Goal: Information Seeking & Learning: Learn about a topic

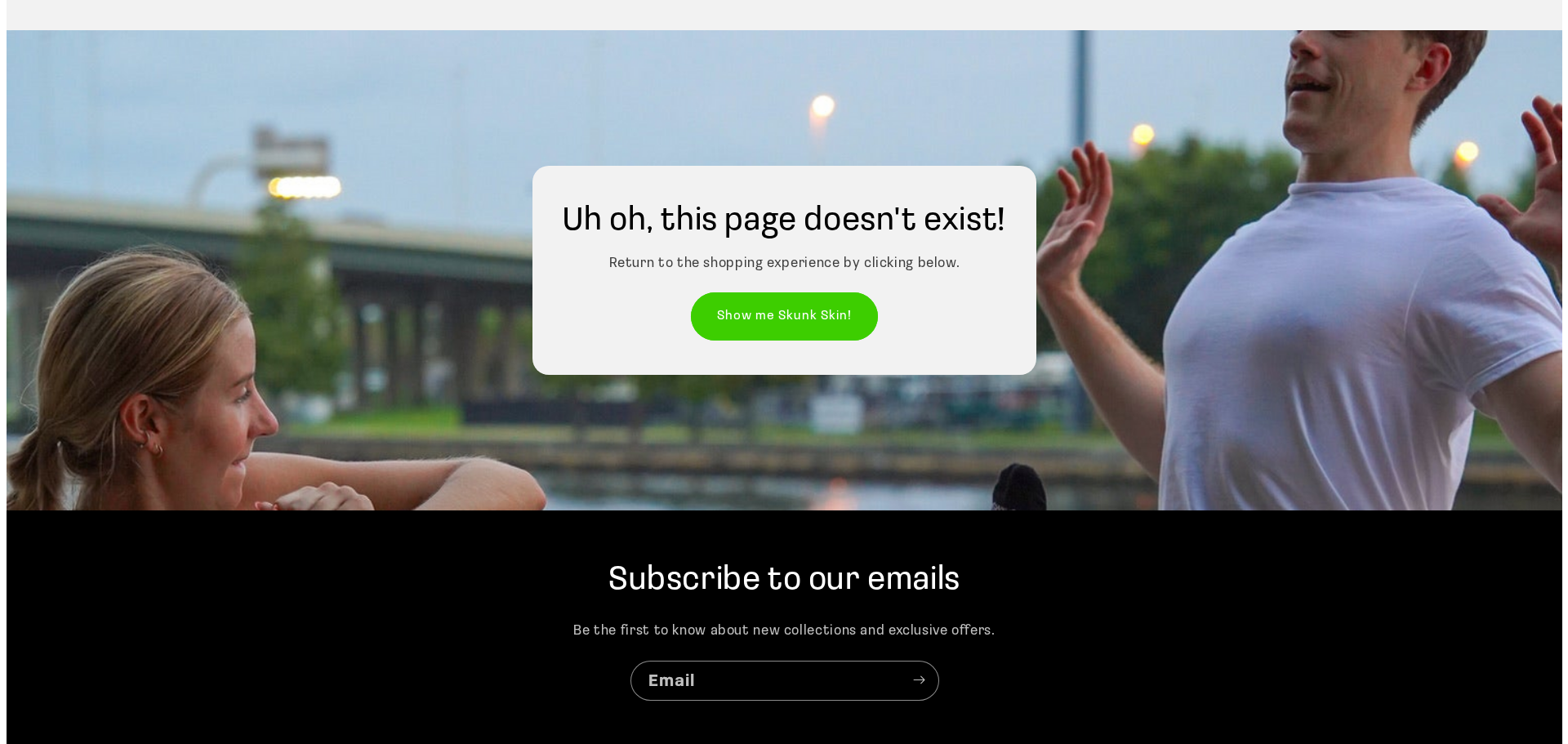
scroll to position [326, 0]
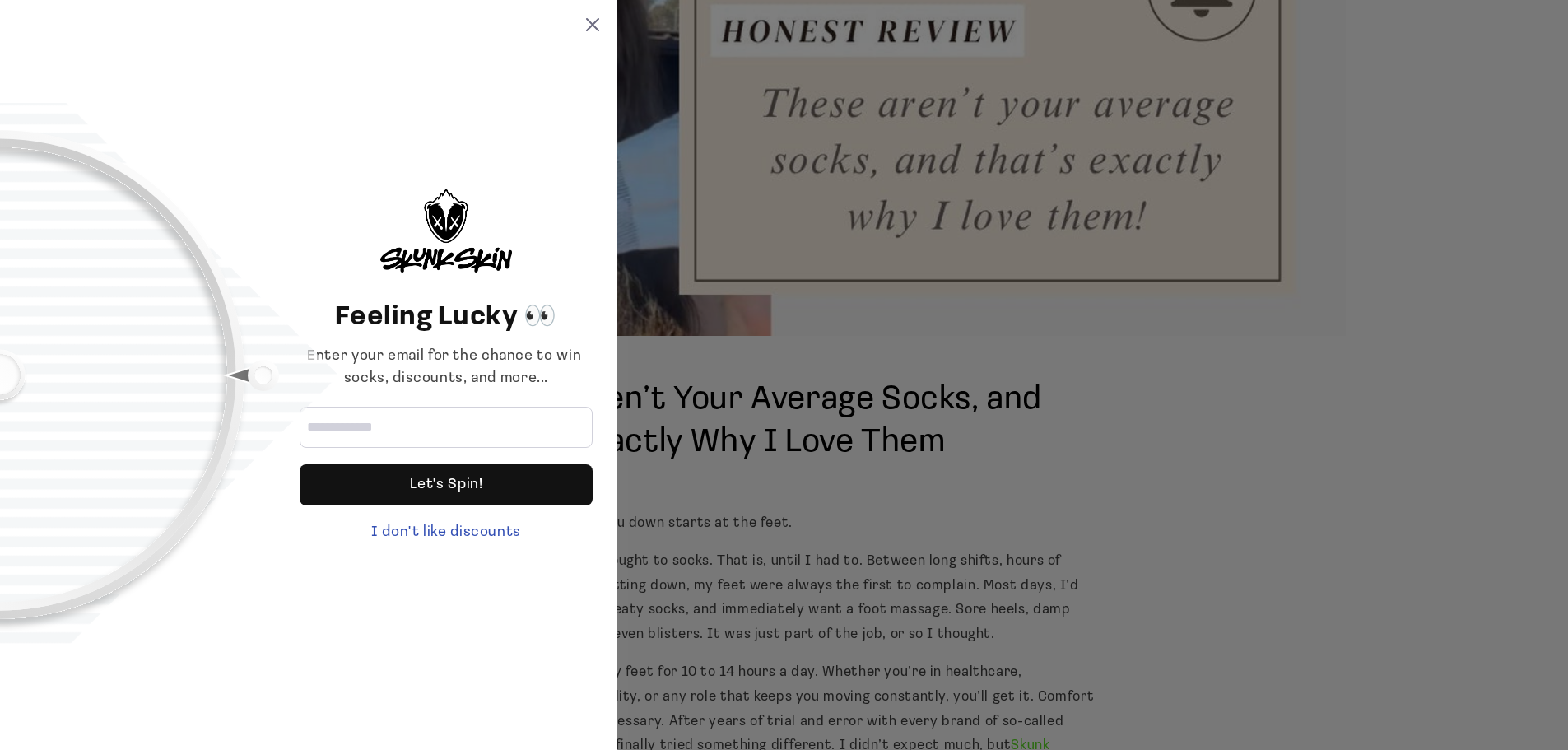
scroll to position [329, 0]
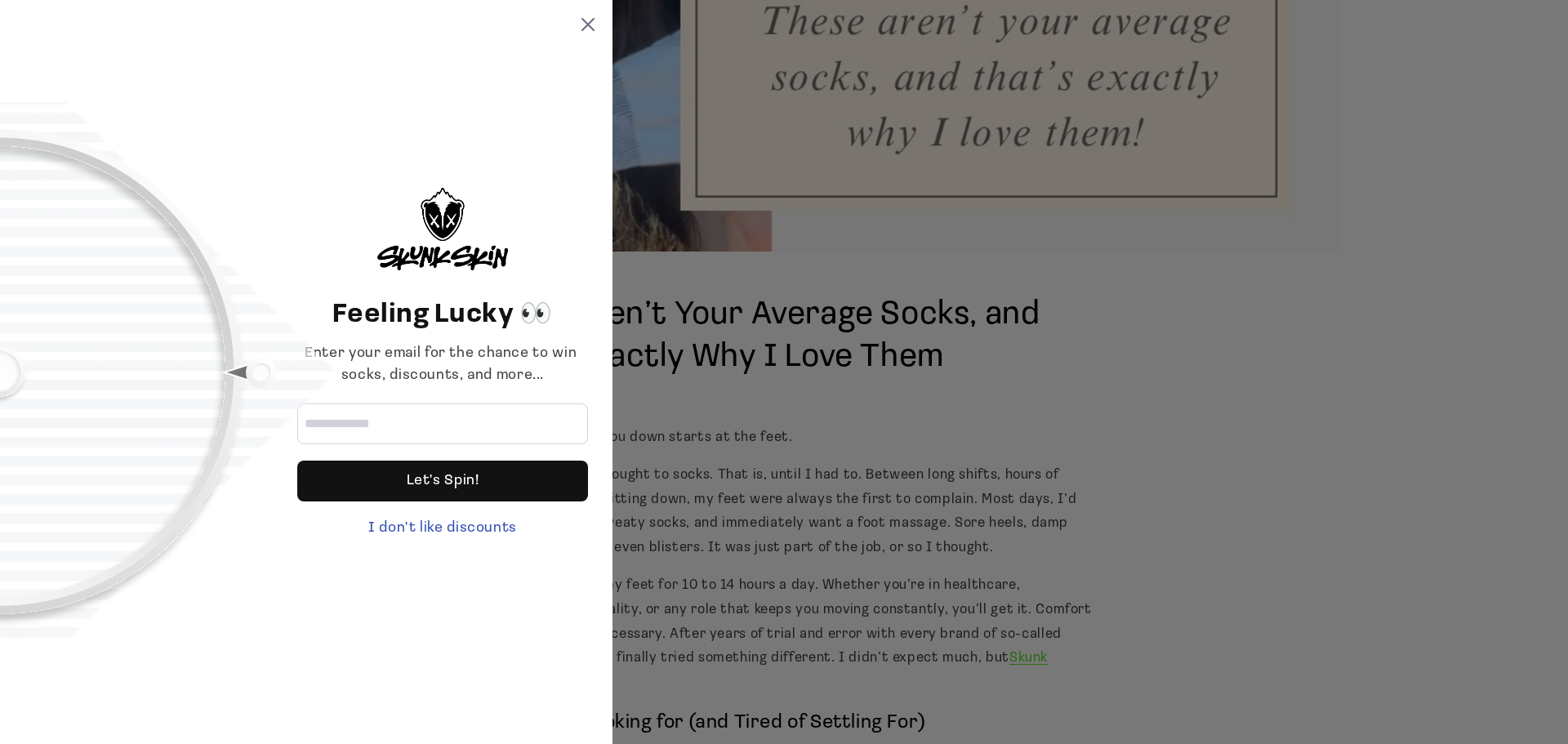
click at [588, 33] on div "Feeling Lucky 👀 Enter your email for the chance to win socks, discounts, and mo…" at bounding box center [306, 372] width 612 height 744
click at [590, 29] on icon at bounding box center [588, 24] width 13 height 13
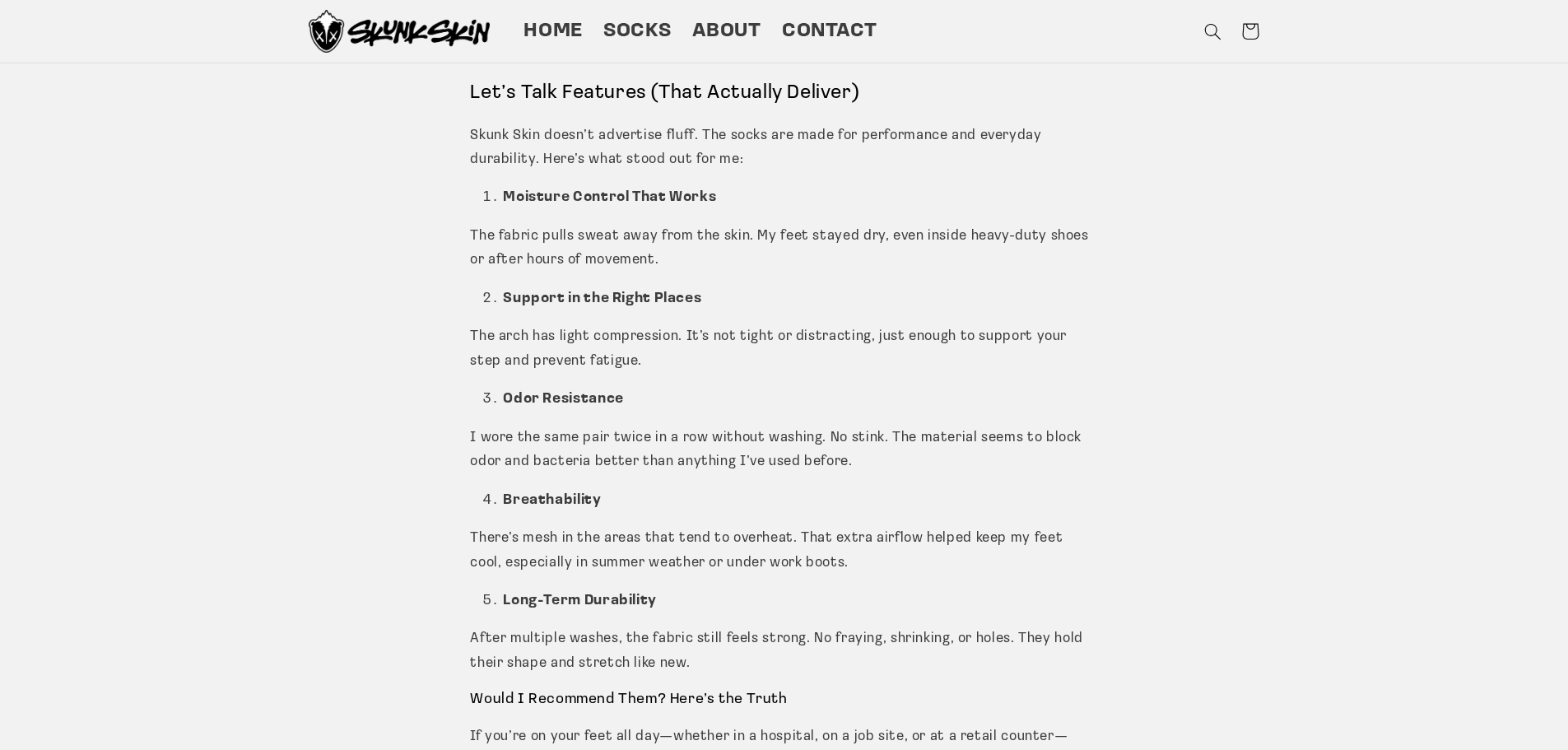
scroll to position [1481, 0]
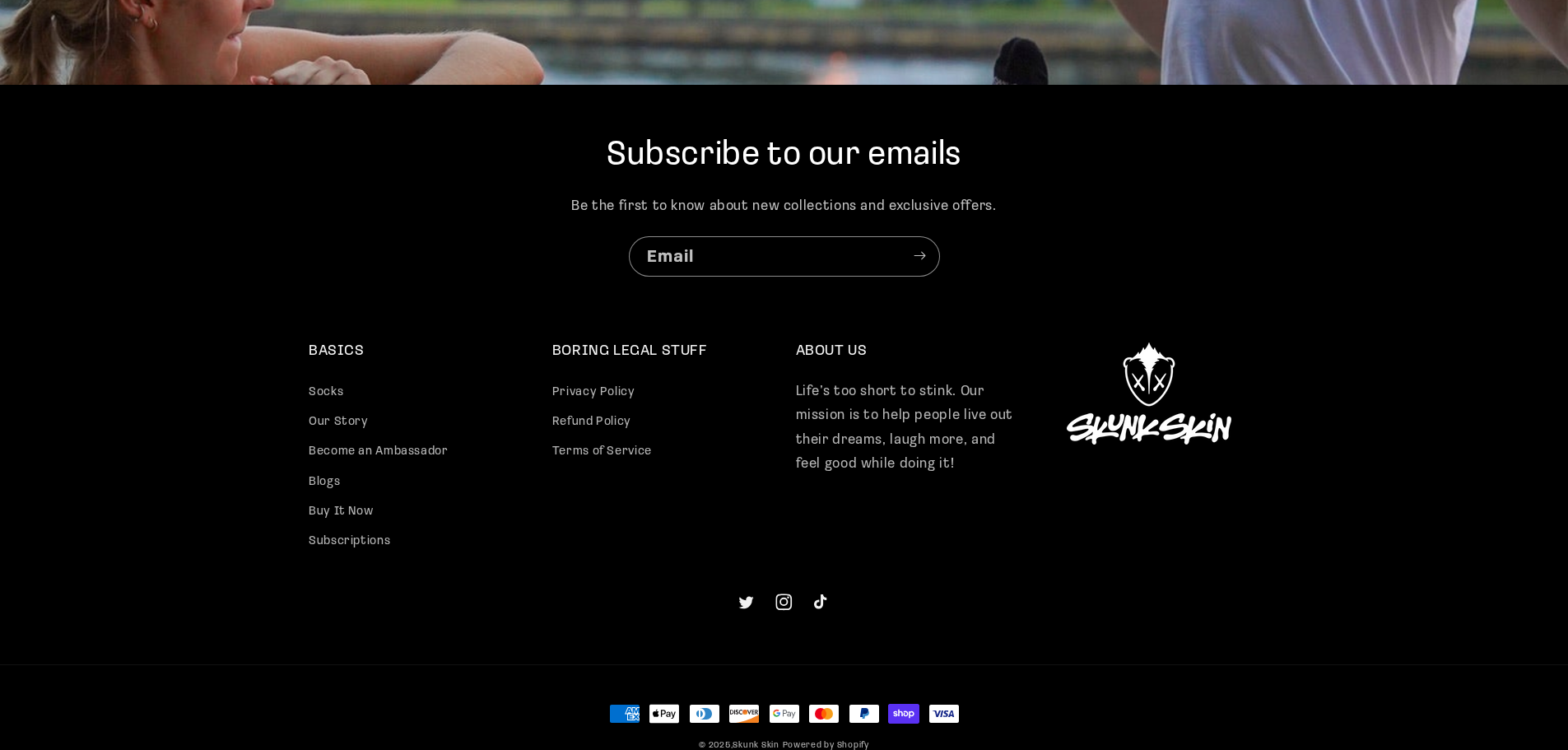
scroll to position [510, 0]
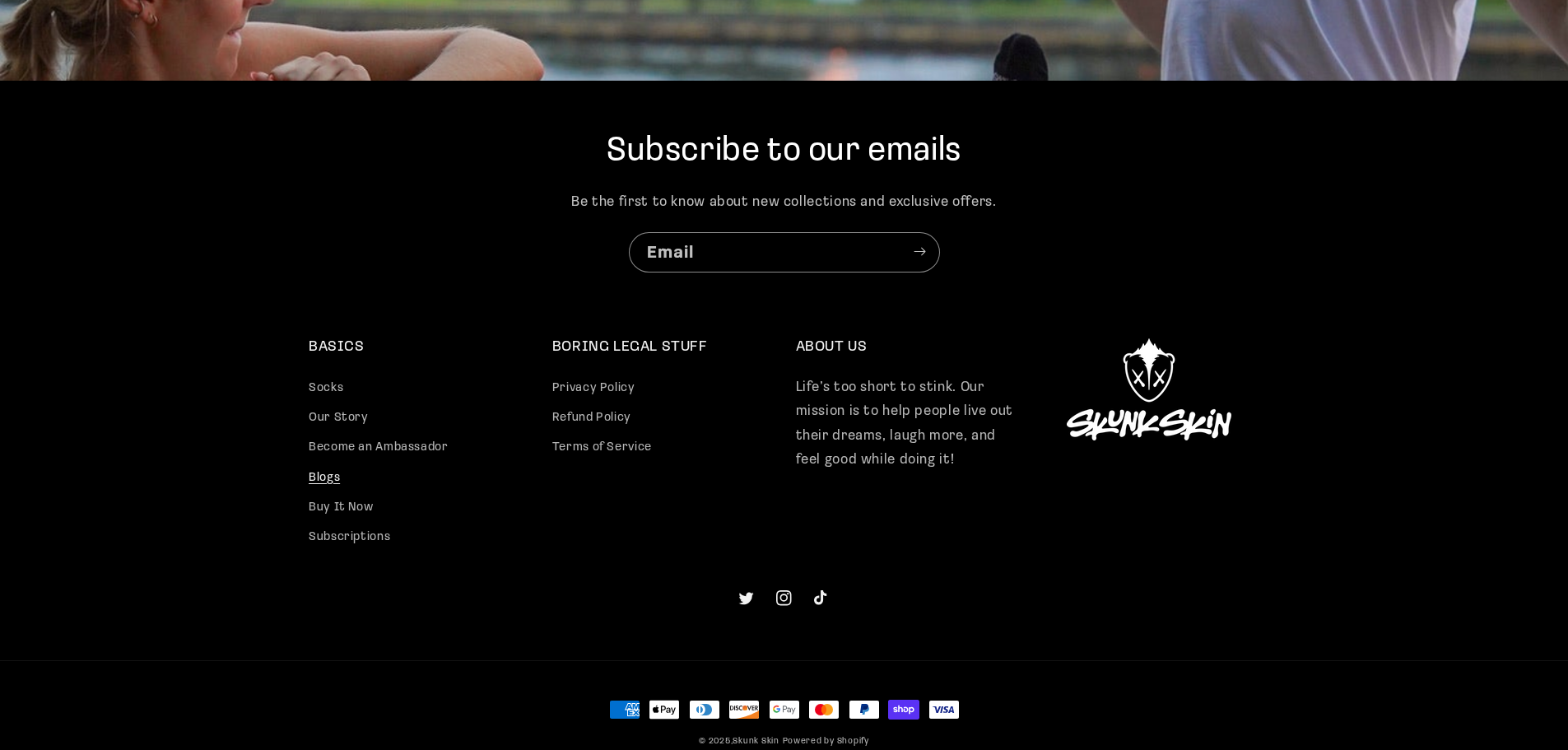
click at [327, 483] on link "Blogs" at bounding box center [325, 477] width 31 height 30
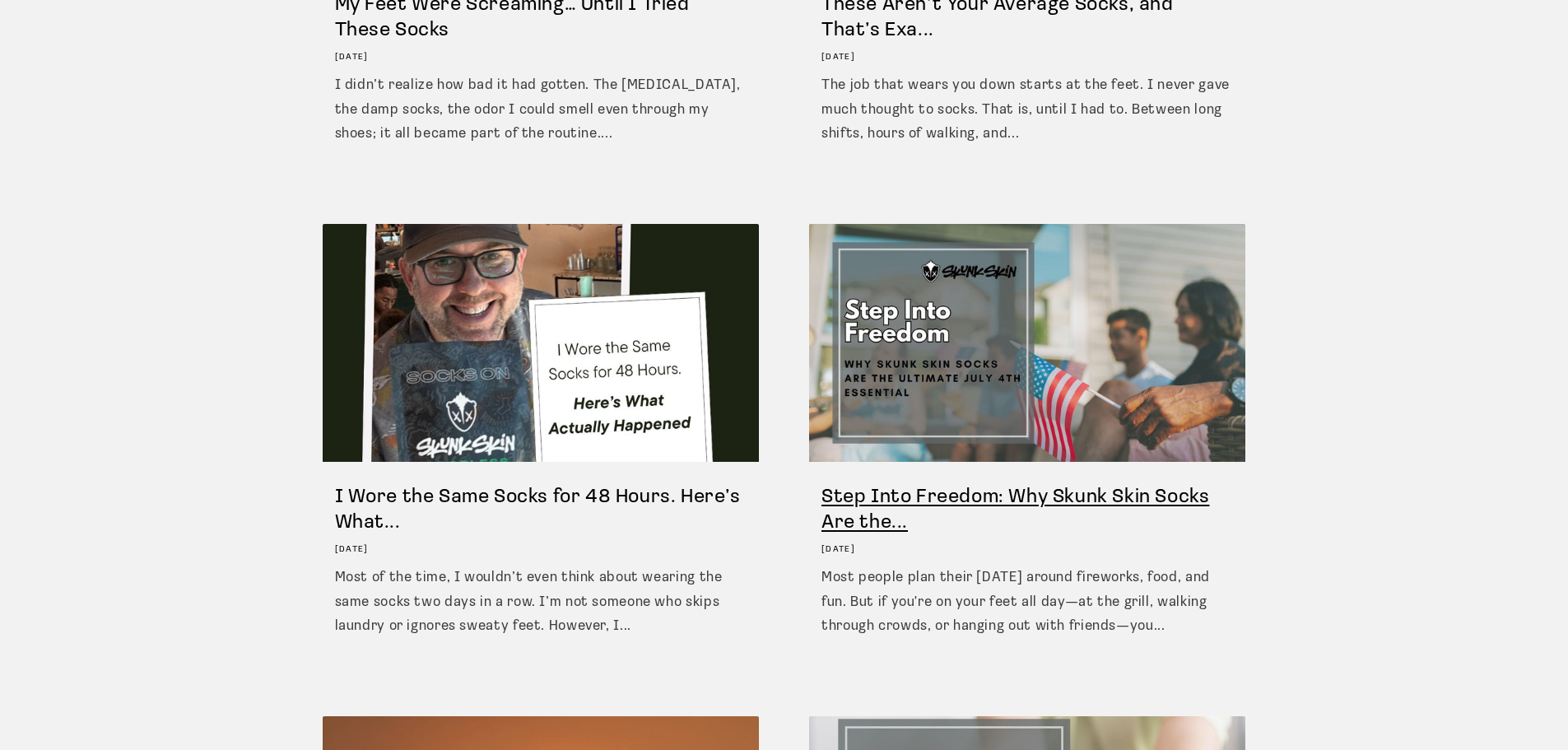
scroll to position [658, 0]
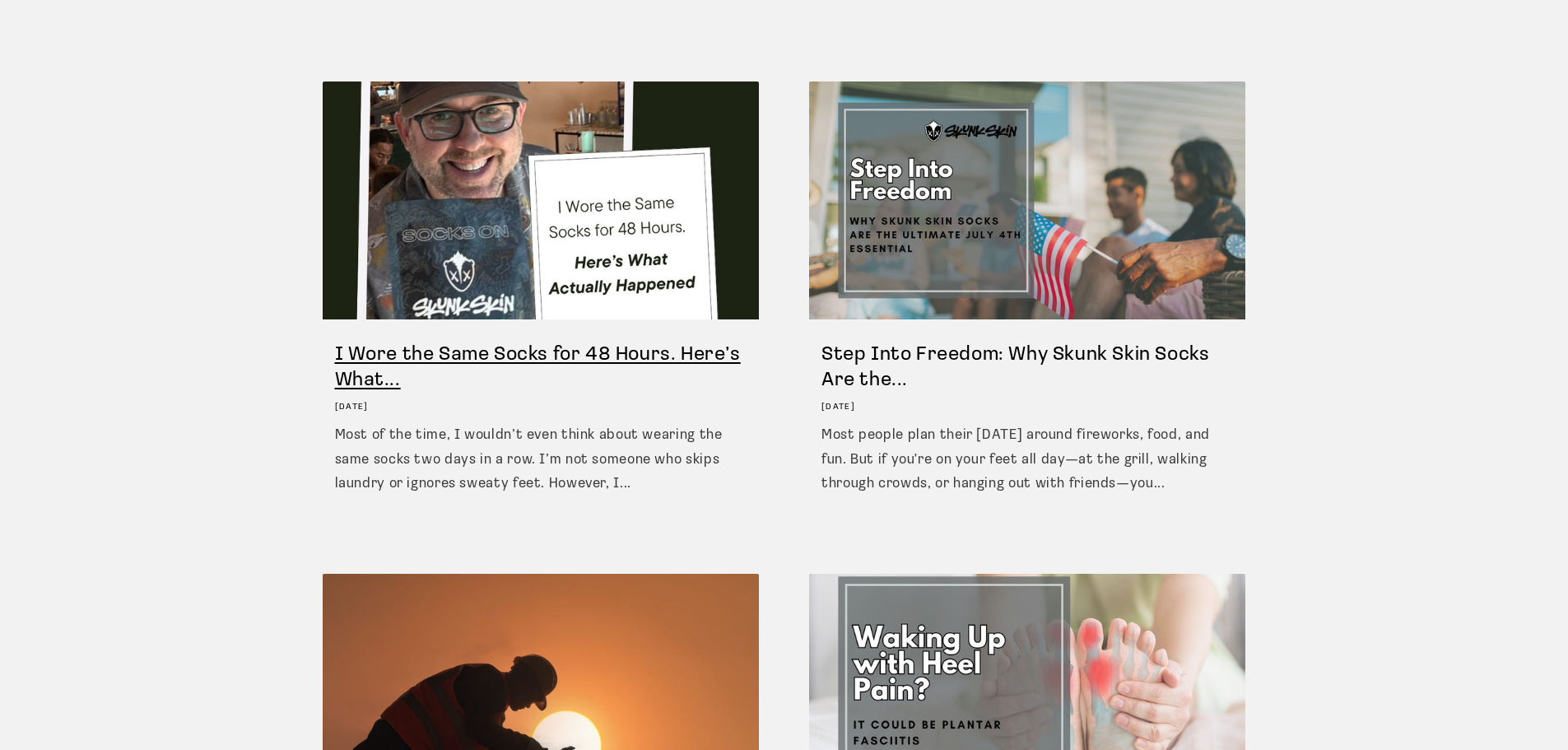
click at [342, 364] on link "I Wore the Same Socks for 48 Hours. Here’s What..." at bounding box center [542, 368] width 412 height 51
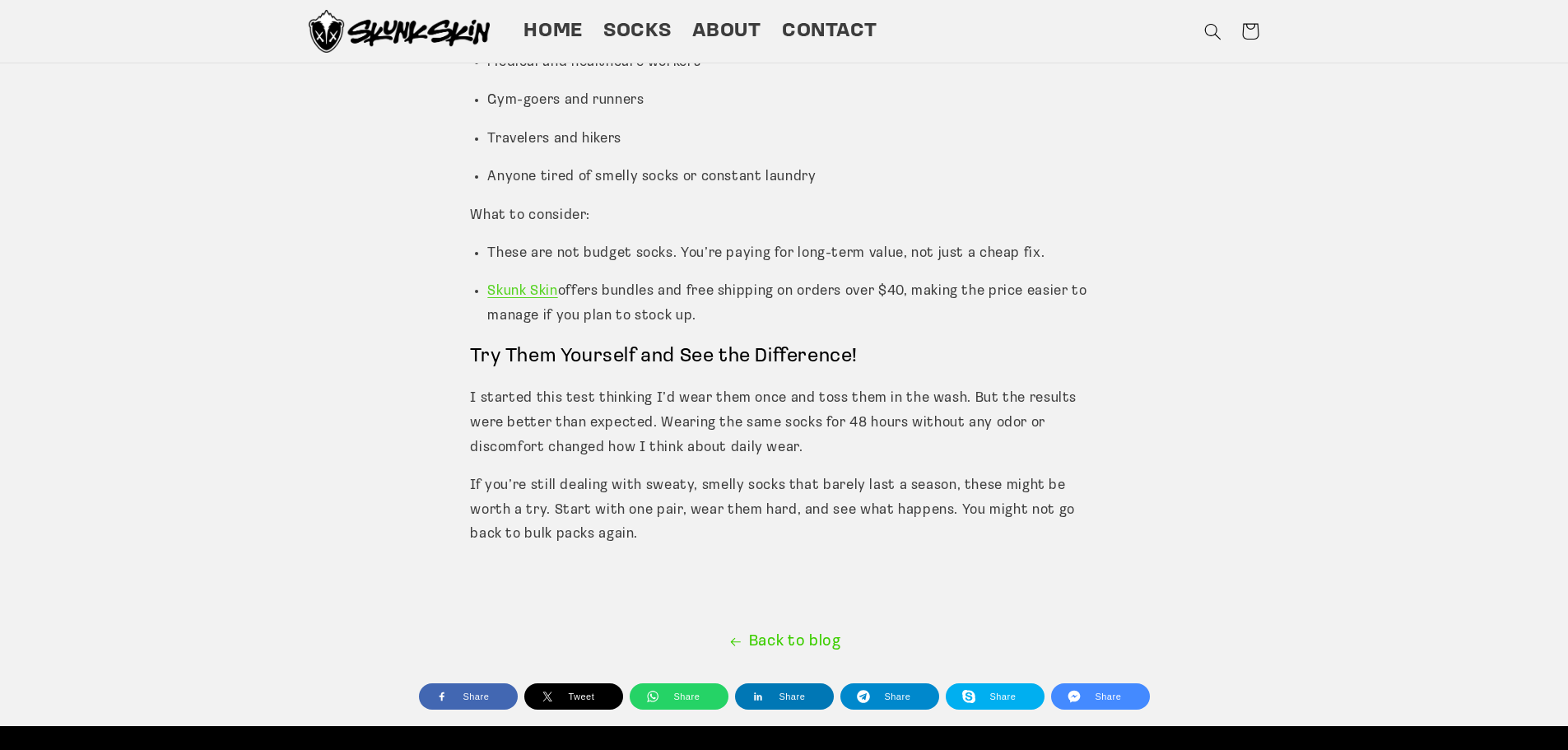
scroll to position [2798, 0]
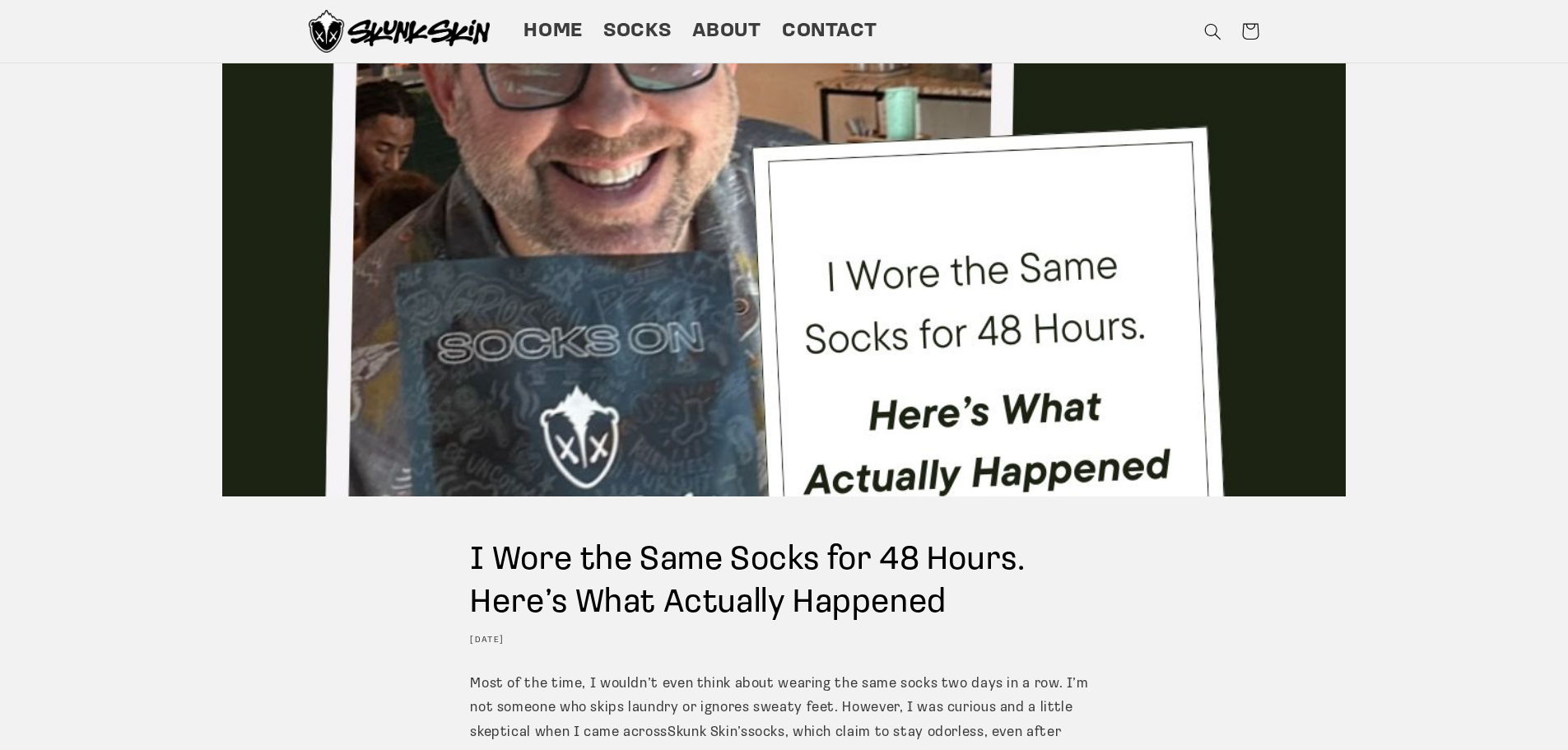
scroll to position [82, 0]
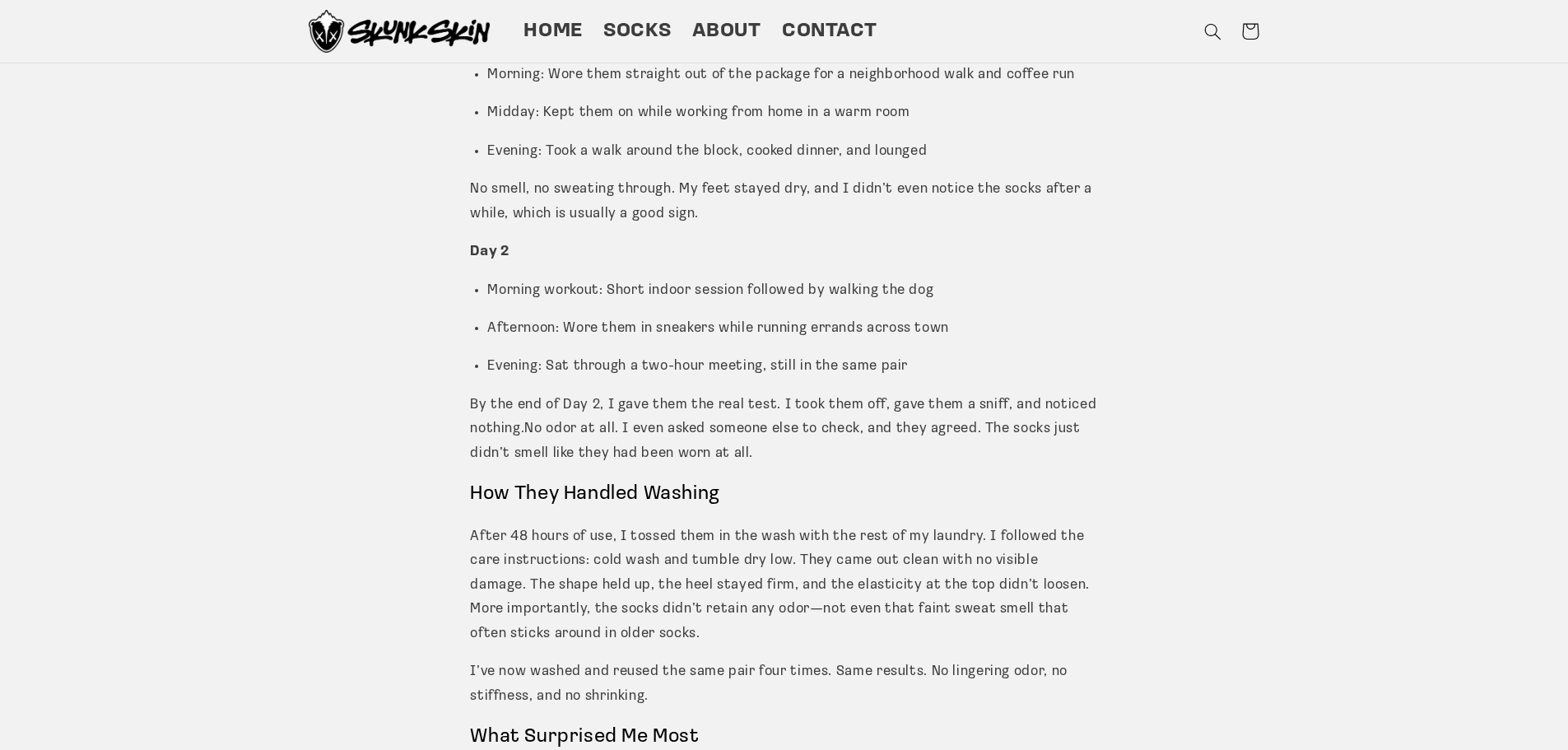
scroll to position [3058, 0]
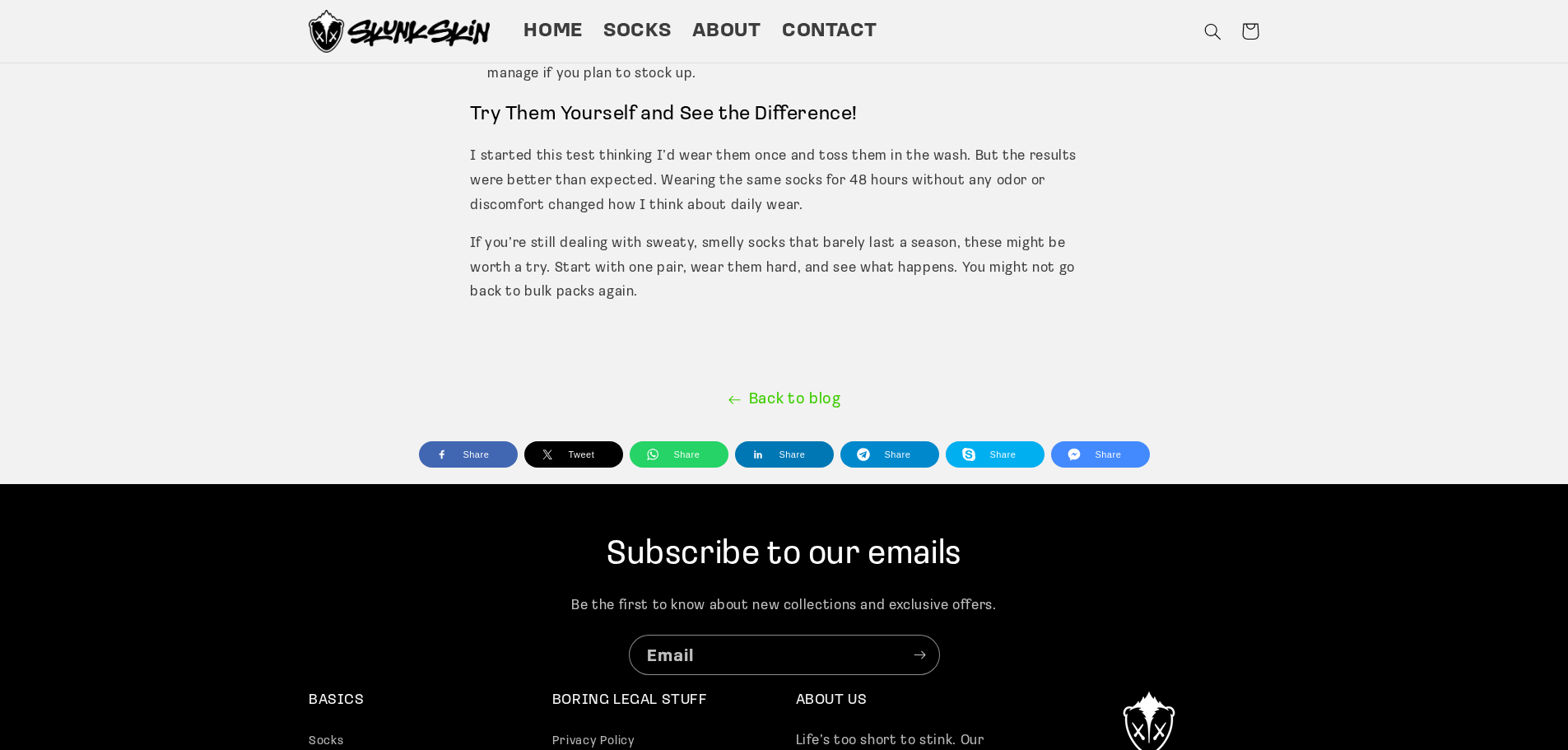
click at [772, 386] on link "Back to blog" at bounding box center [784, 400] width 1568 height 27
click at [775, 386] on link "Back to blog" at bounding box center [784, 400] width 1568 height 27
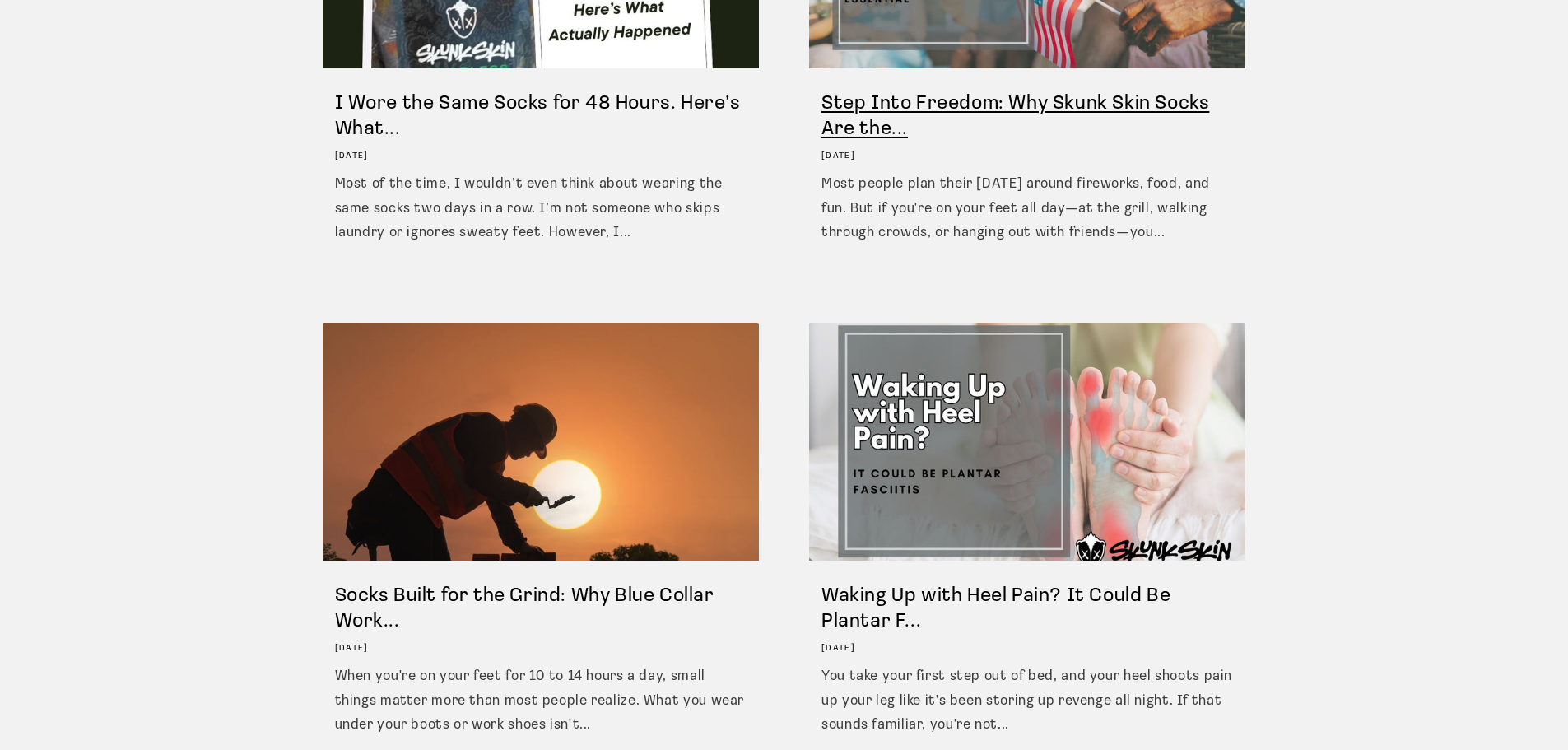
scroll to position [1070, 0]
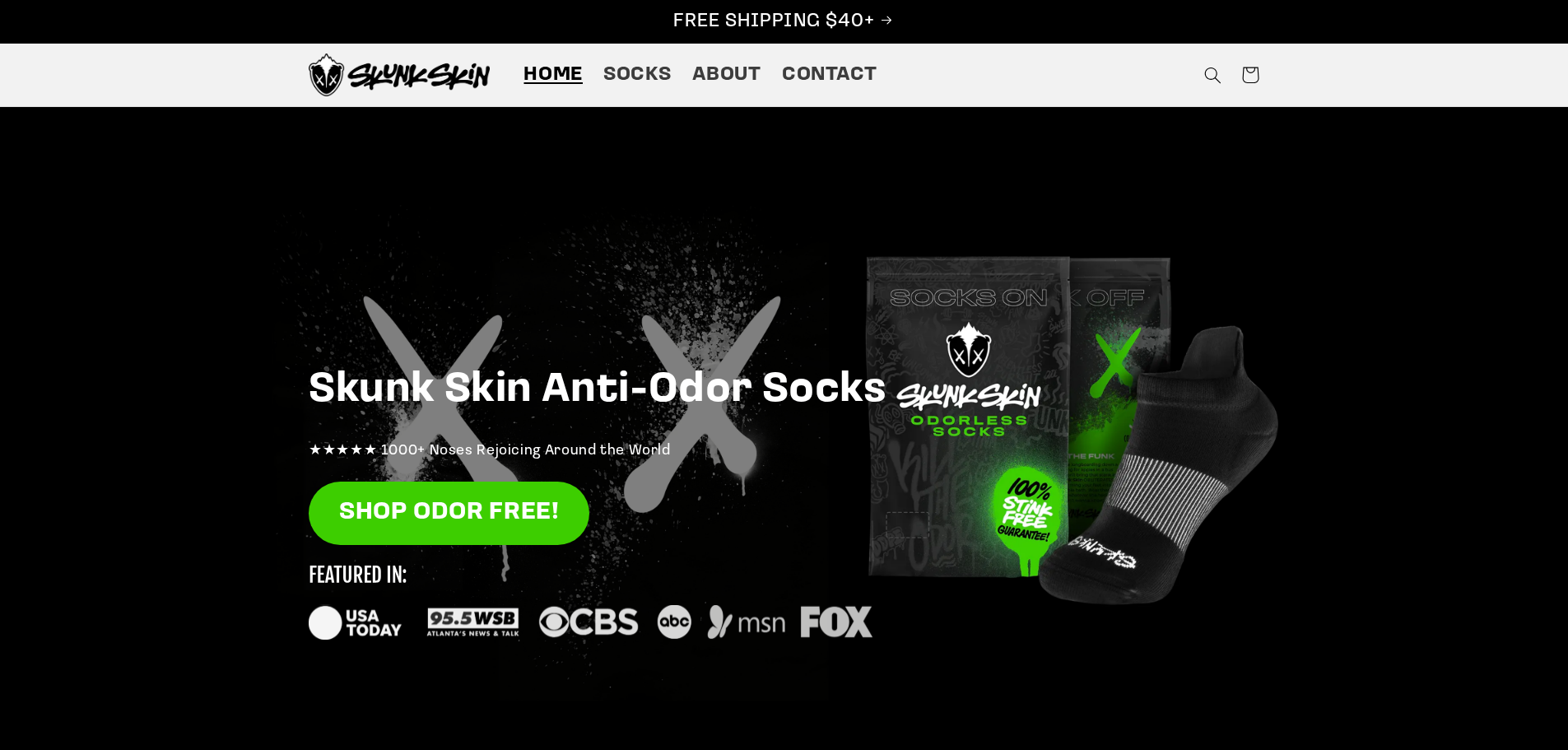
drag, startPoint x: 0, startPoint y: 0, endPoint x: 1433, endPoint y: 96, distance: 1436.2
click at [1433, 96] on sticky-header "Home Socks About Contact Twitter Instagram TikTok Home Socks About Contact" at bounding box center [784, 76] width 1568 height 64
click at [567, 83] on span "Home" at bounding box center [552, 76] width 59 height 26
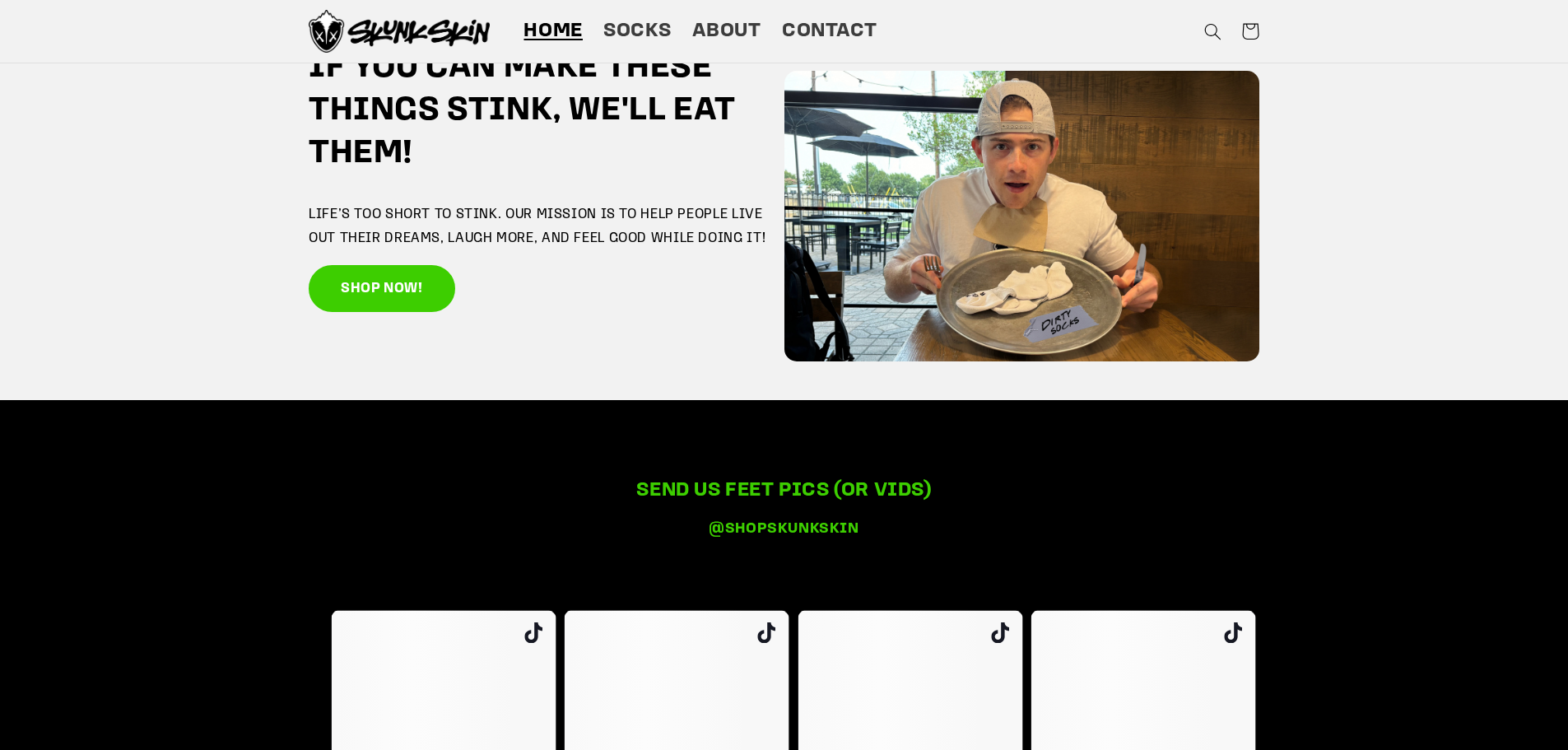
scroll to position [3374, 0]
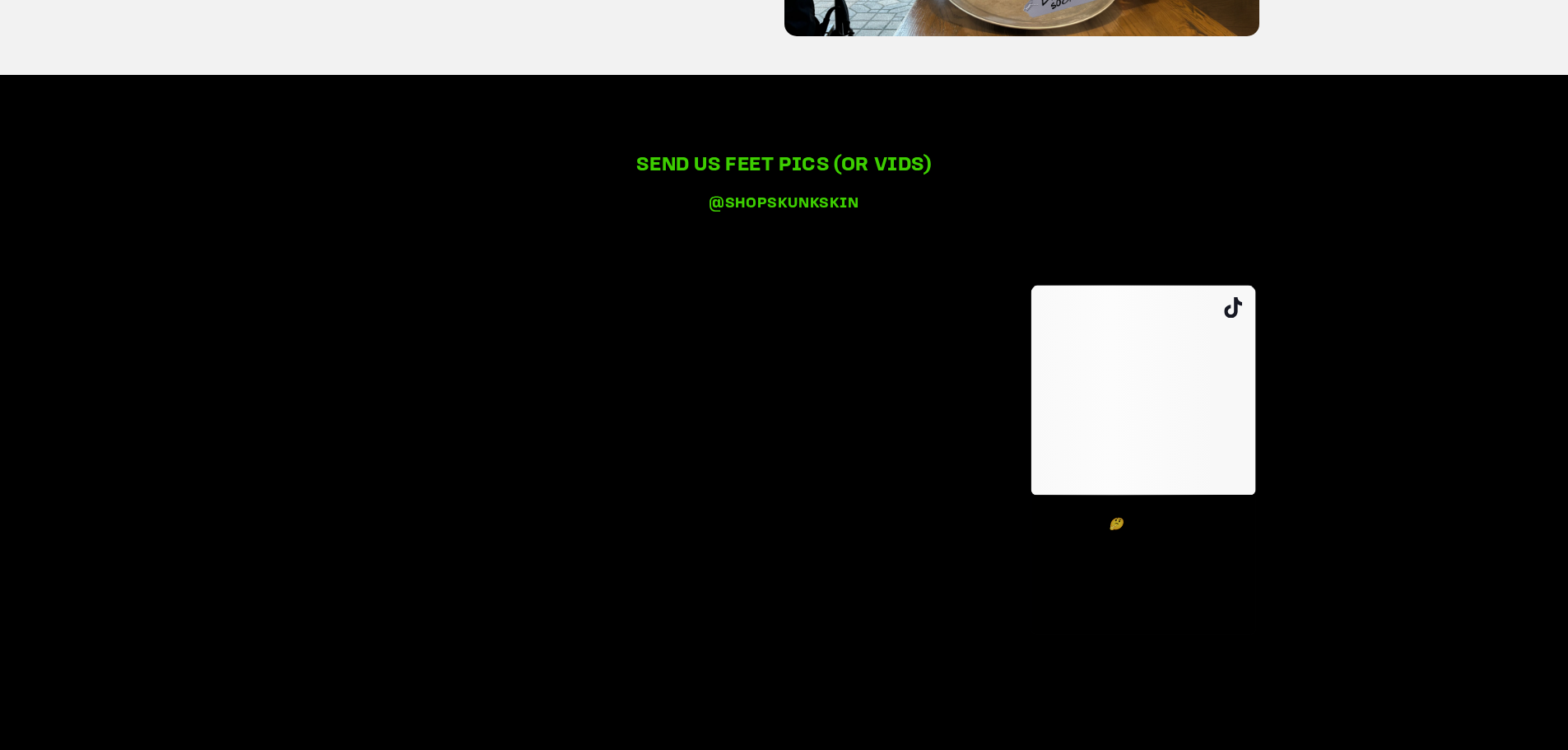
click at [881, 179] on h2 "send us feet pics (or vids)" at bounding box center [784, 166] width 535 height 26
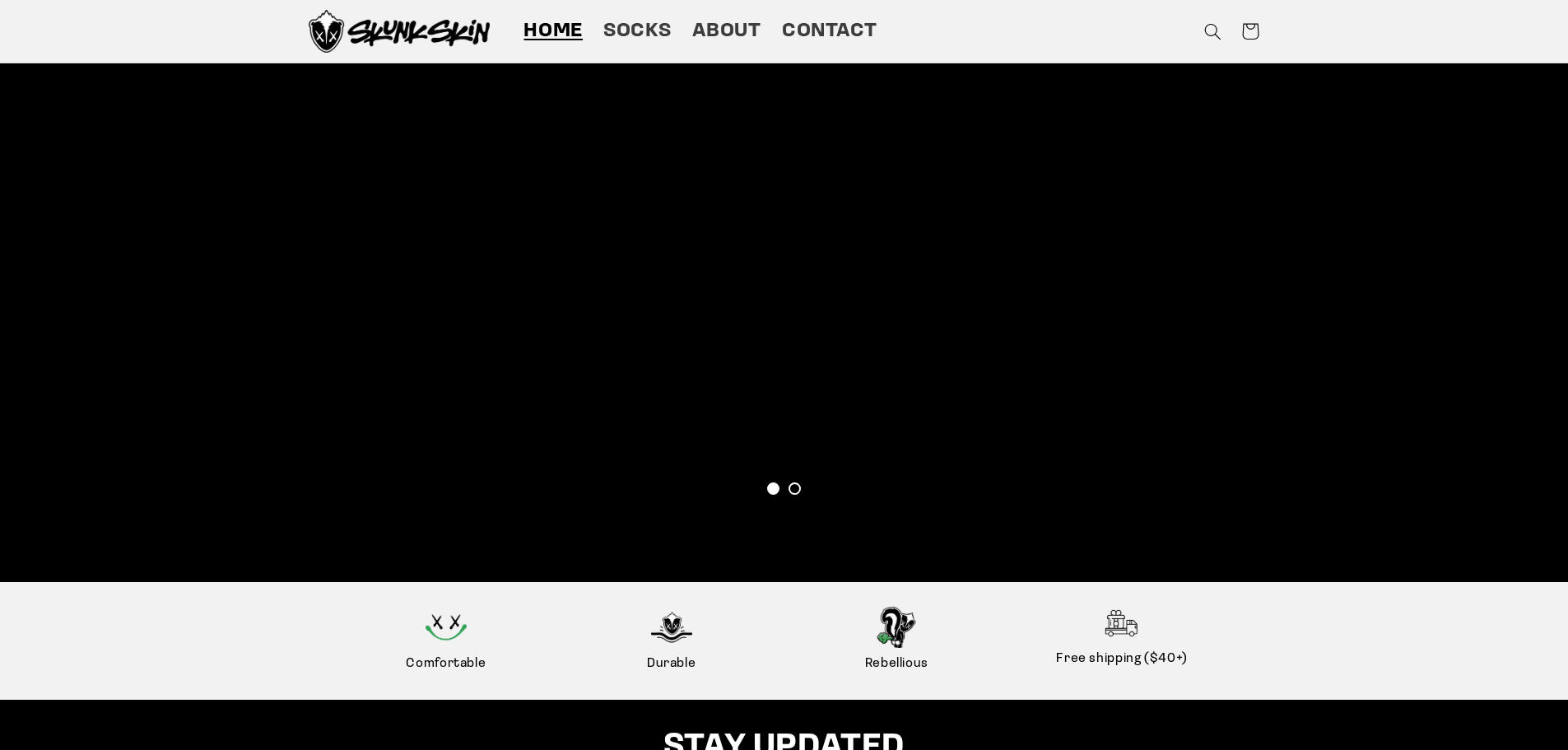
scroll to position [3621, 0]
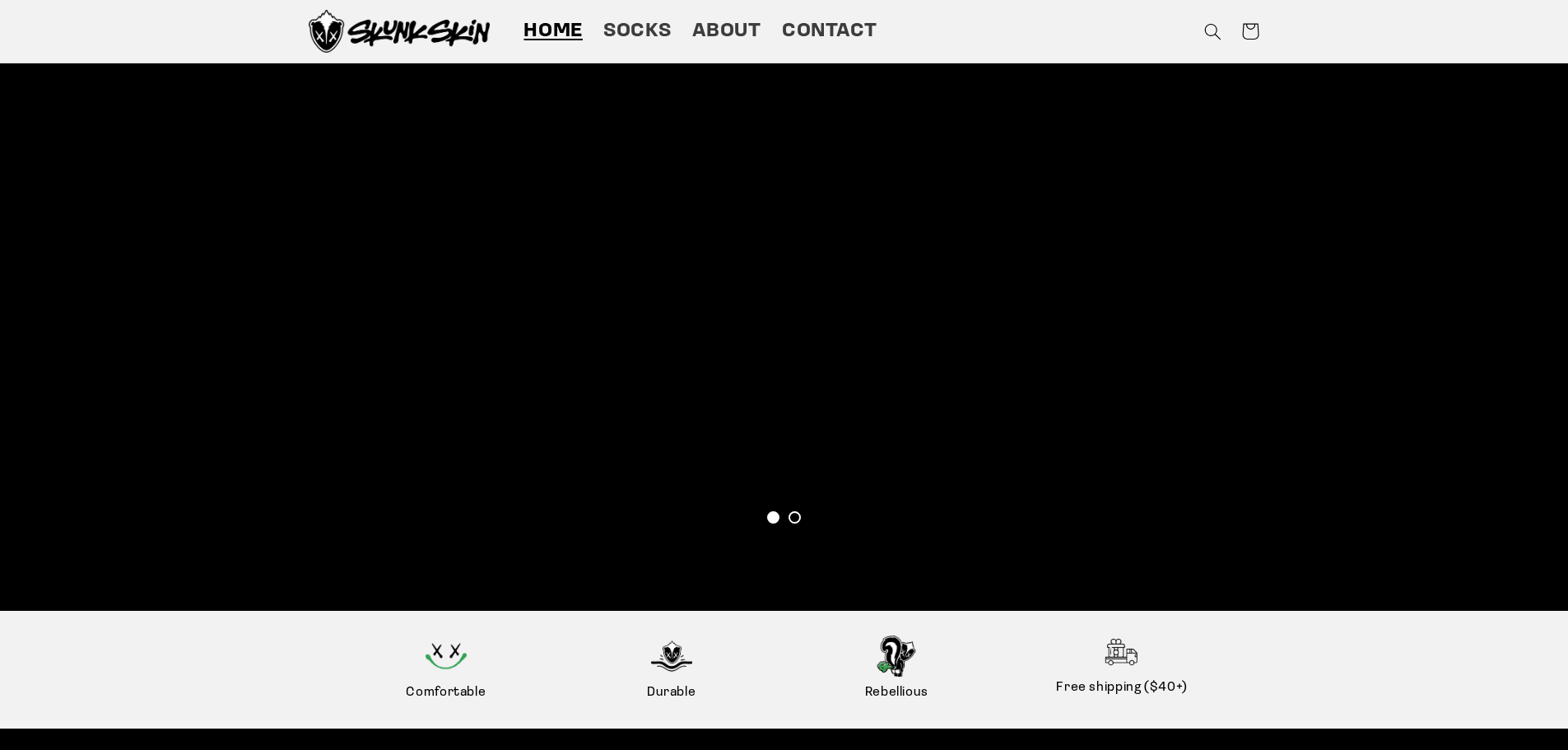
click at [793, 523] on span at bounding box center [795, 518] width 13 height 13
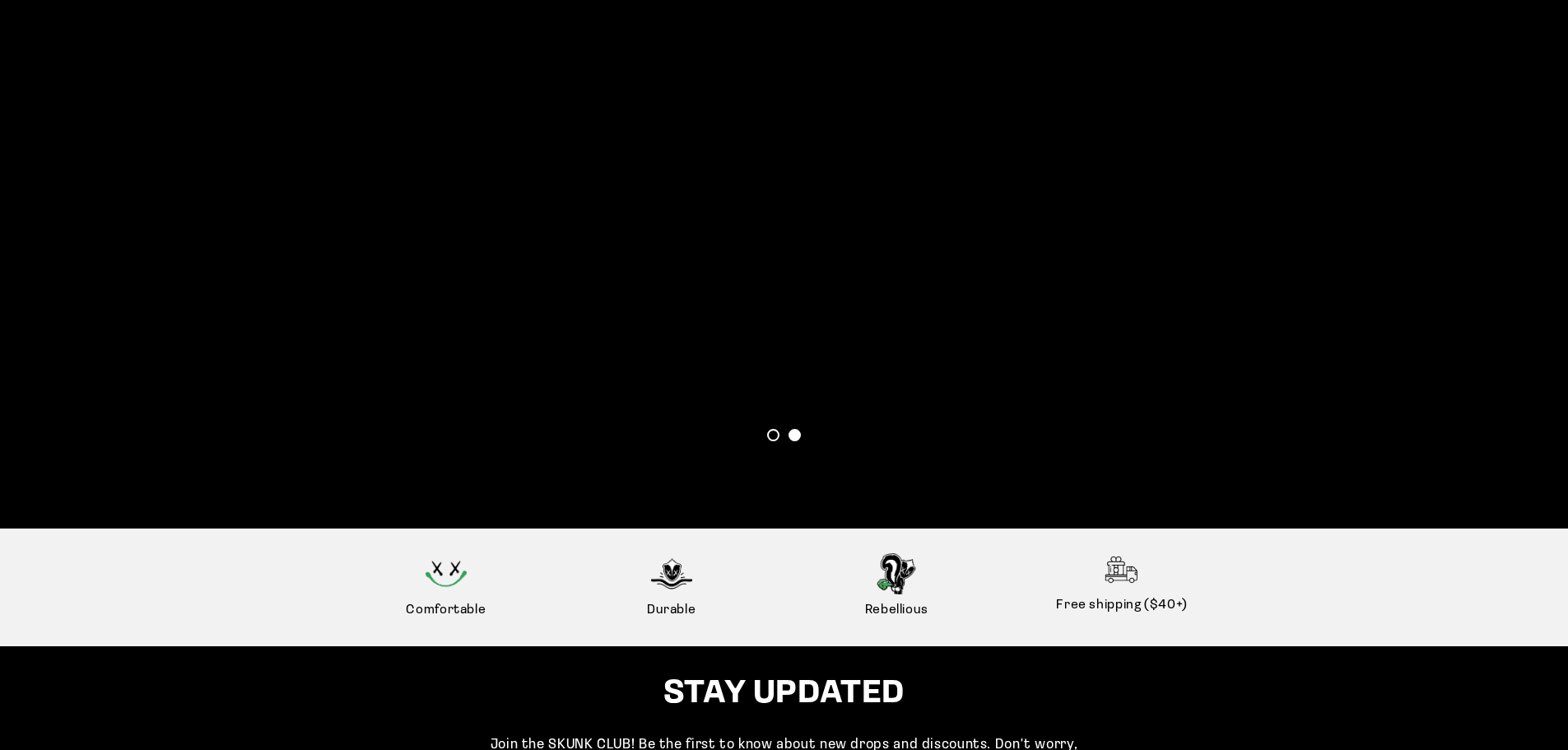
scroll to position [3700, 0]
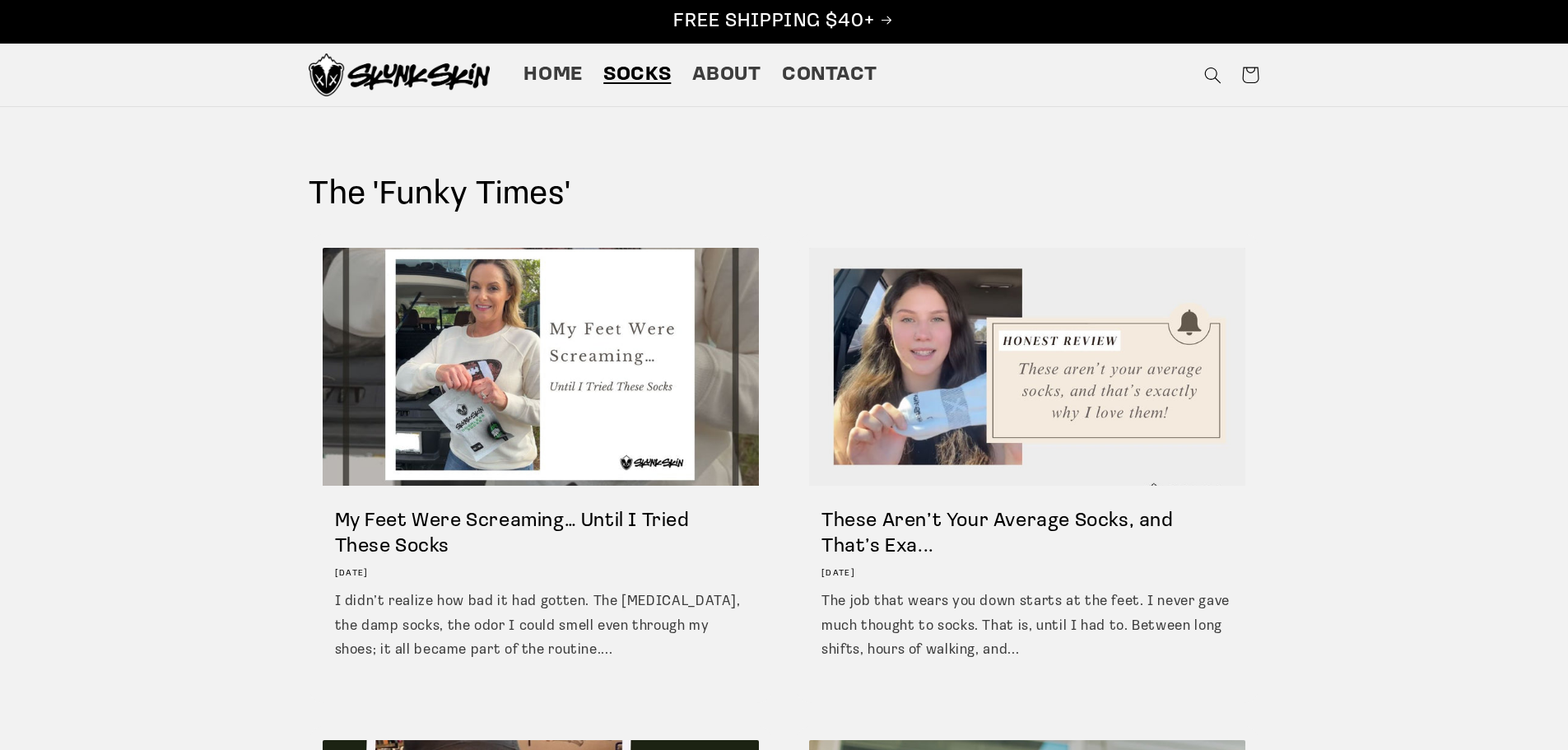
click at [607, 76] on span "Socks" at bounding box center [637, 76] width 67 height 26
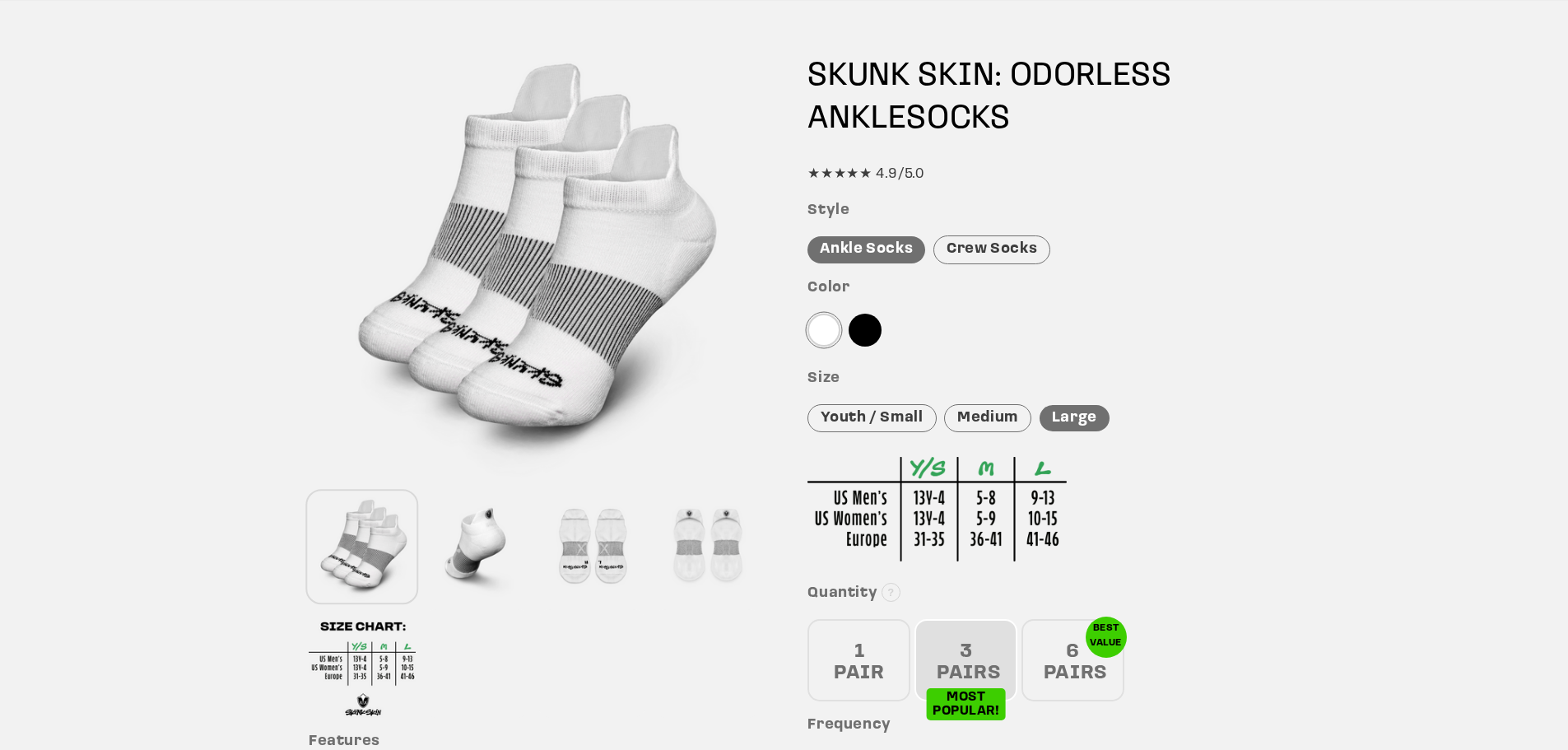
scroll to position [165, 0]
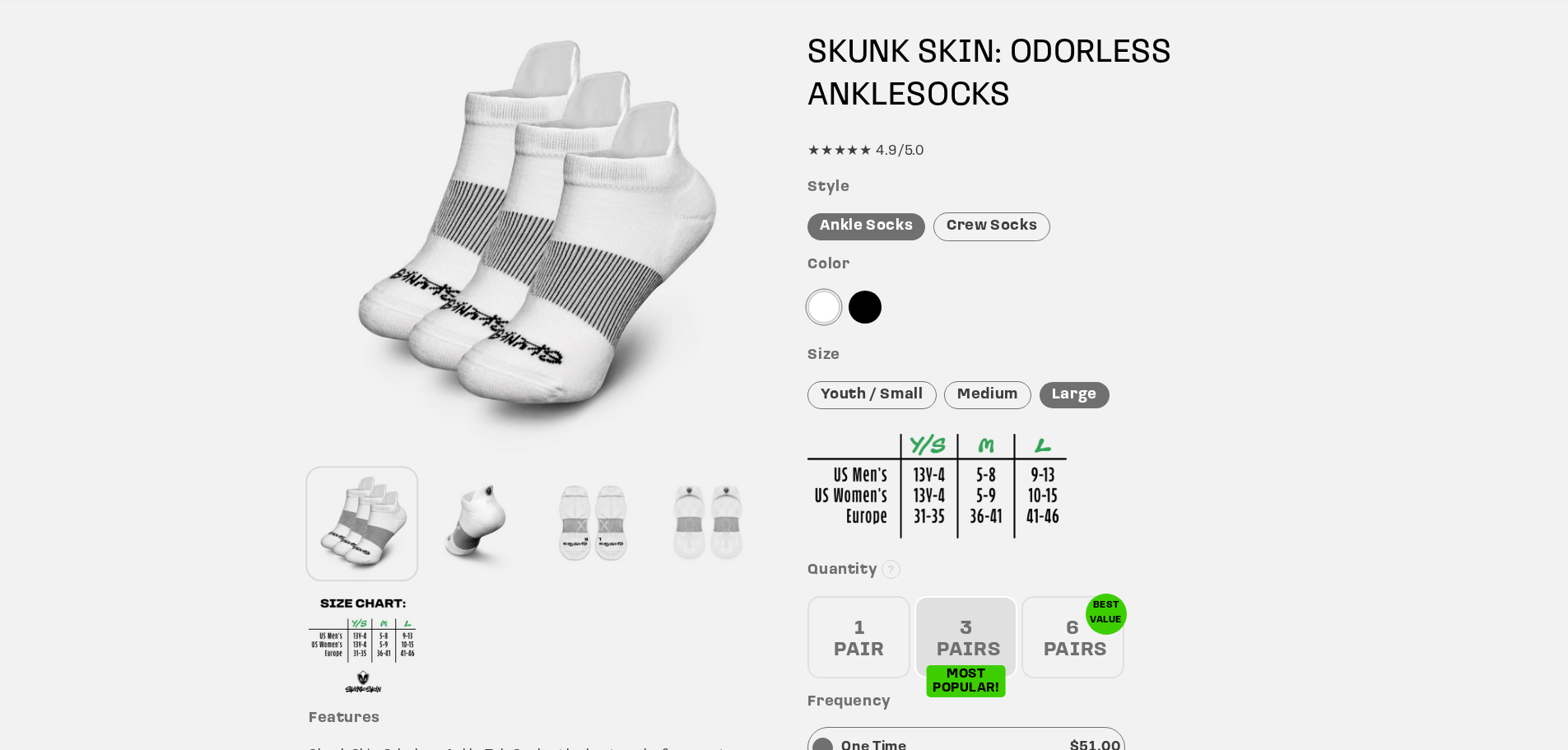
click at [611, 527] on div at bounding box center [592, 523] width 107 height 108
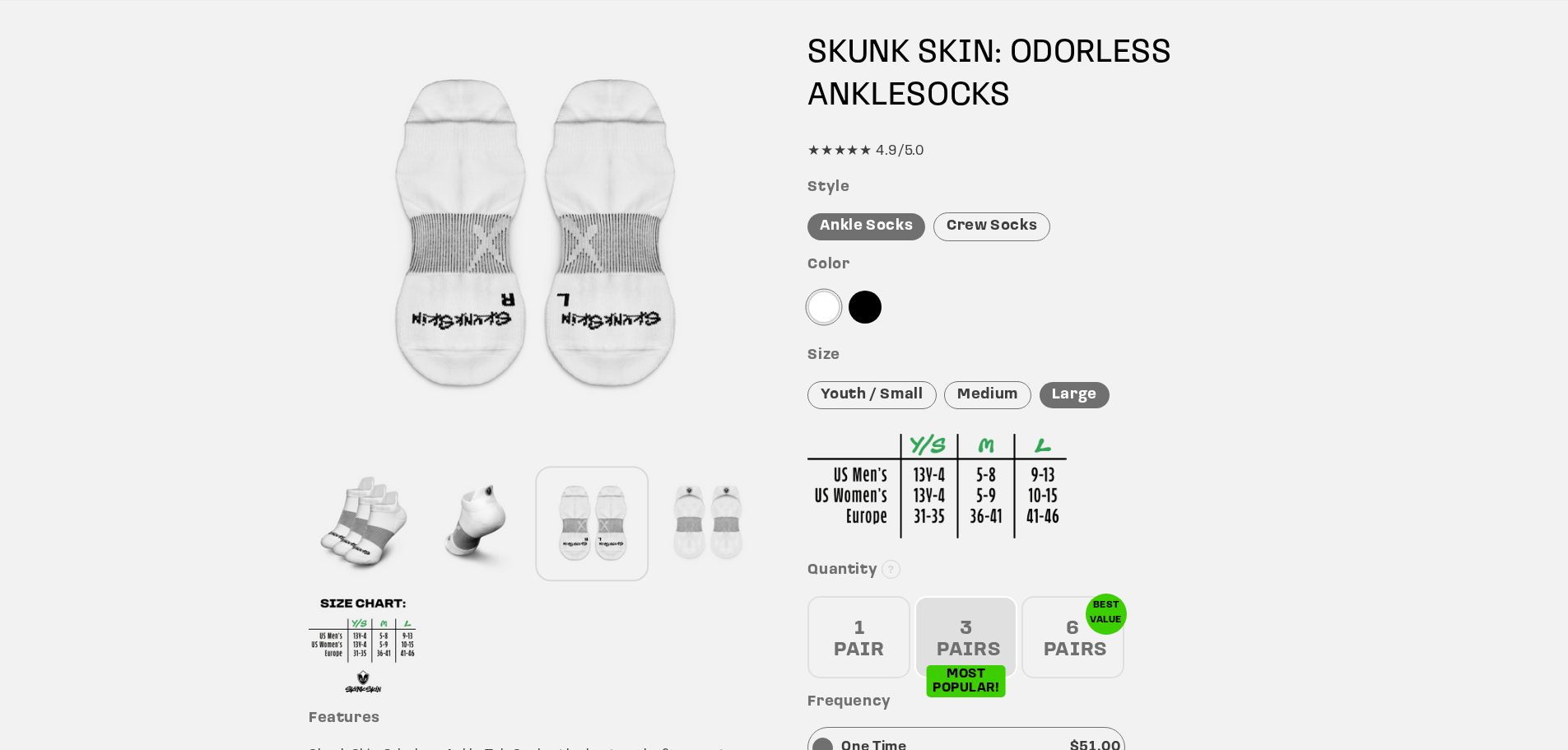
click at [461, 520] on div at bounding box center [477, 523] width 107 height 108
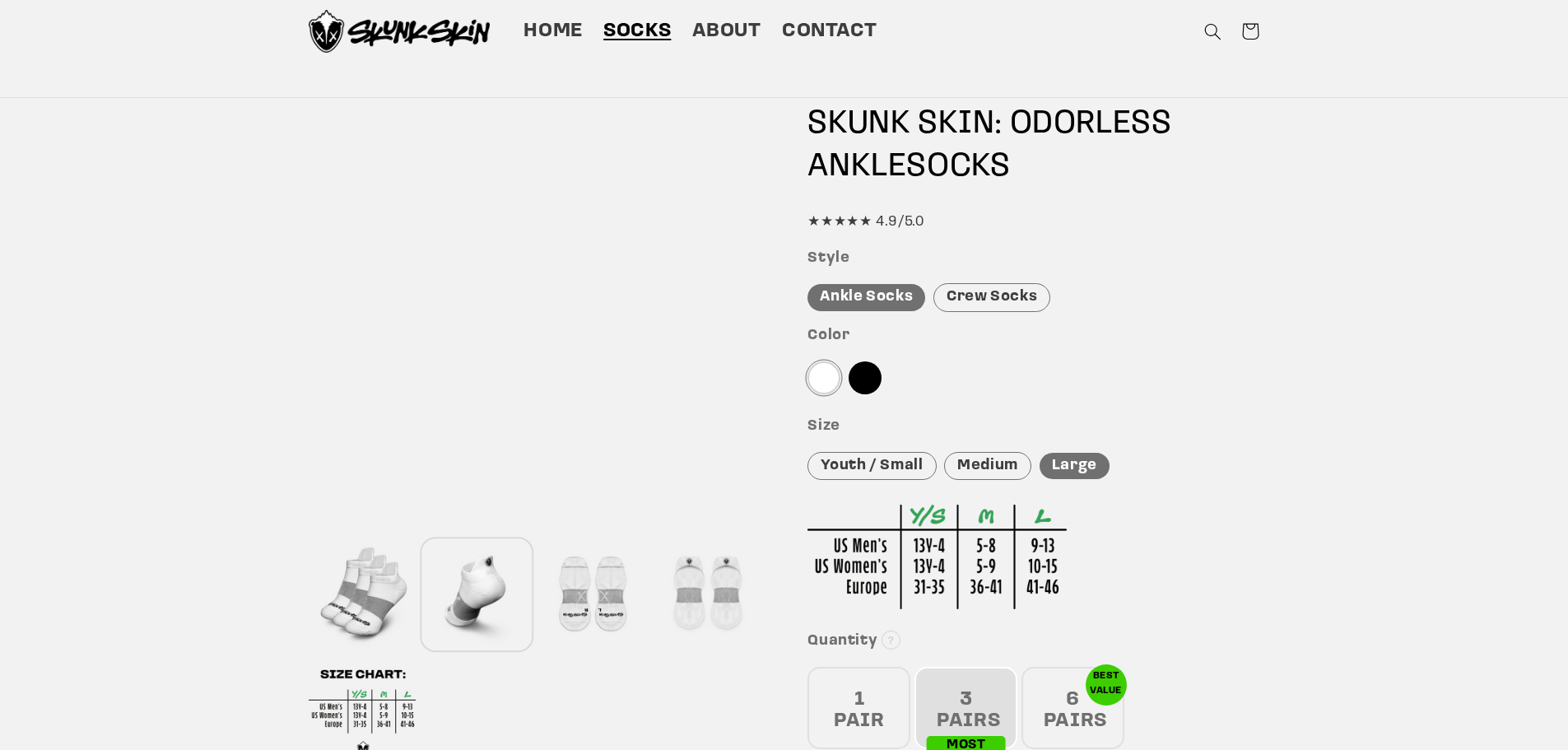
scroll to position [82, 0]
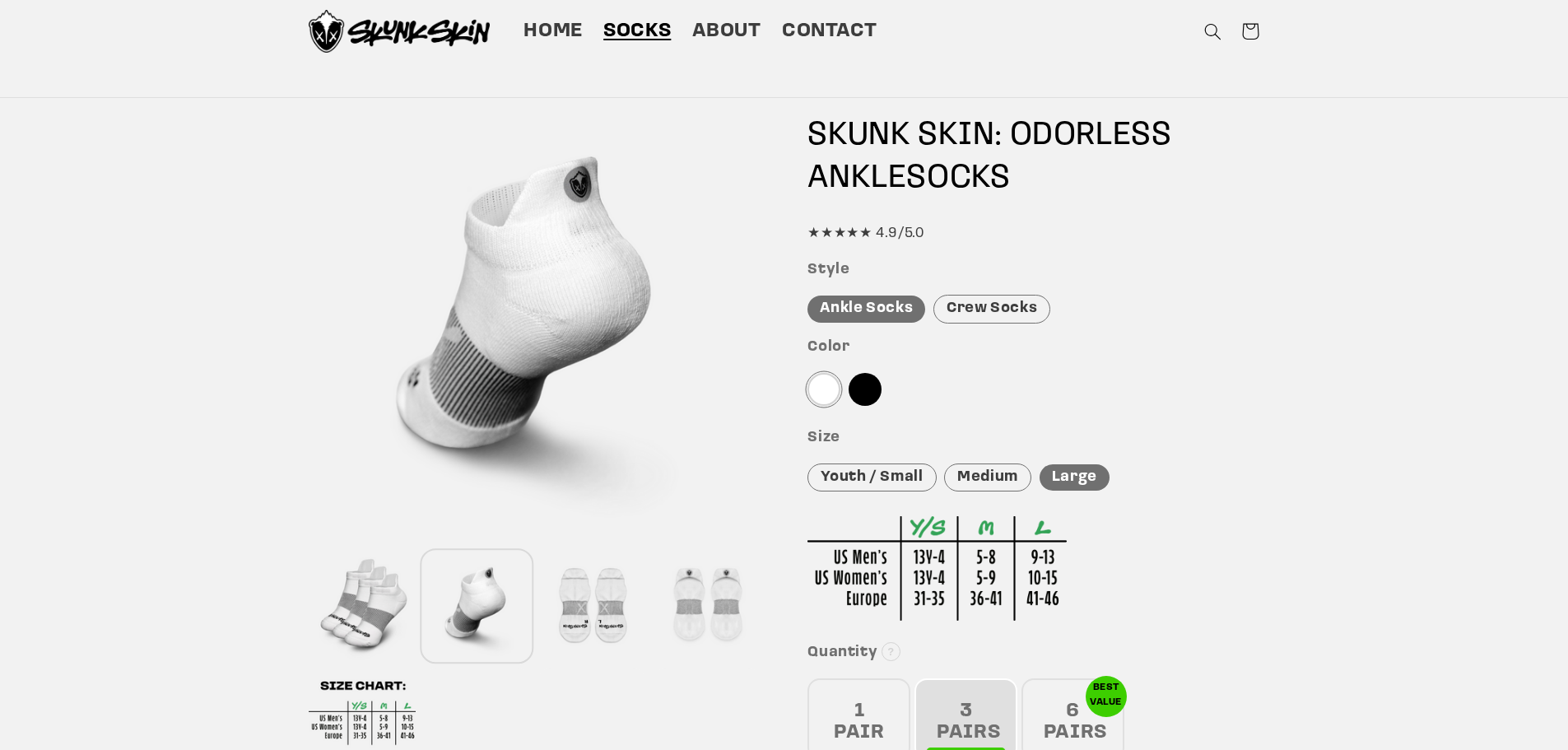
drag, startPoint x: 571, startPoint y: 166, endPoint x: 441, endPoint y: 529, distance: 385.6
click at [441, 529] on div at bounding box center [535, 318] width 452 height 452
click at [459, 587] on div at bounding box center [477, 605] width 107 height 108
click at [383, 608] on div at bounding box center [362, 605] width 107 height 108
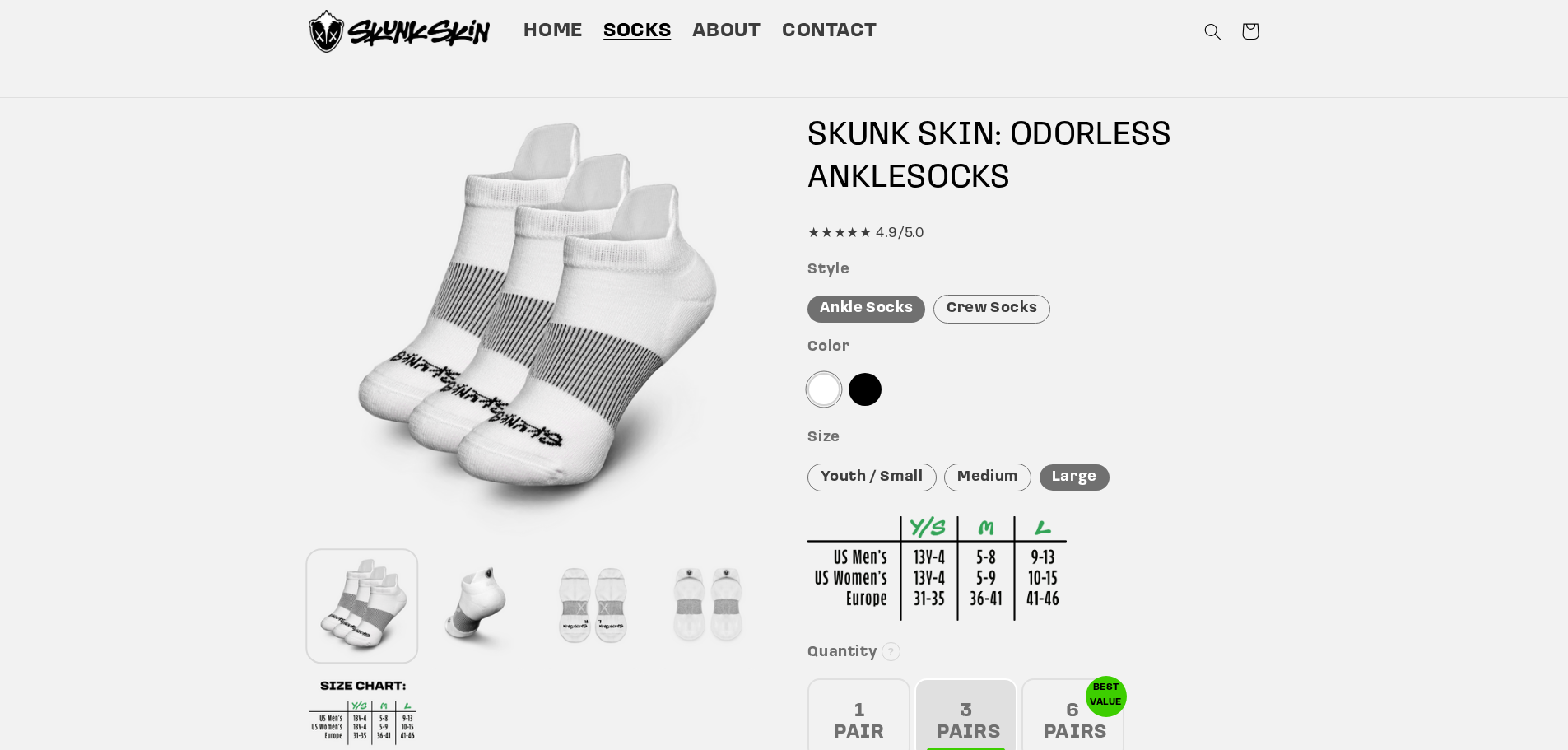
drag, startPoint x: 643, startPoint y: 314, endPoint x: 545, endPoint y: 391, distance: 124.6
click at [545, 391] on div at bounding box center [535, 318] width 452 height 452
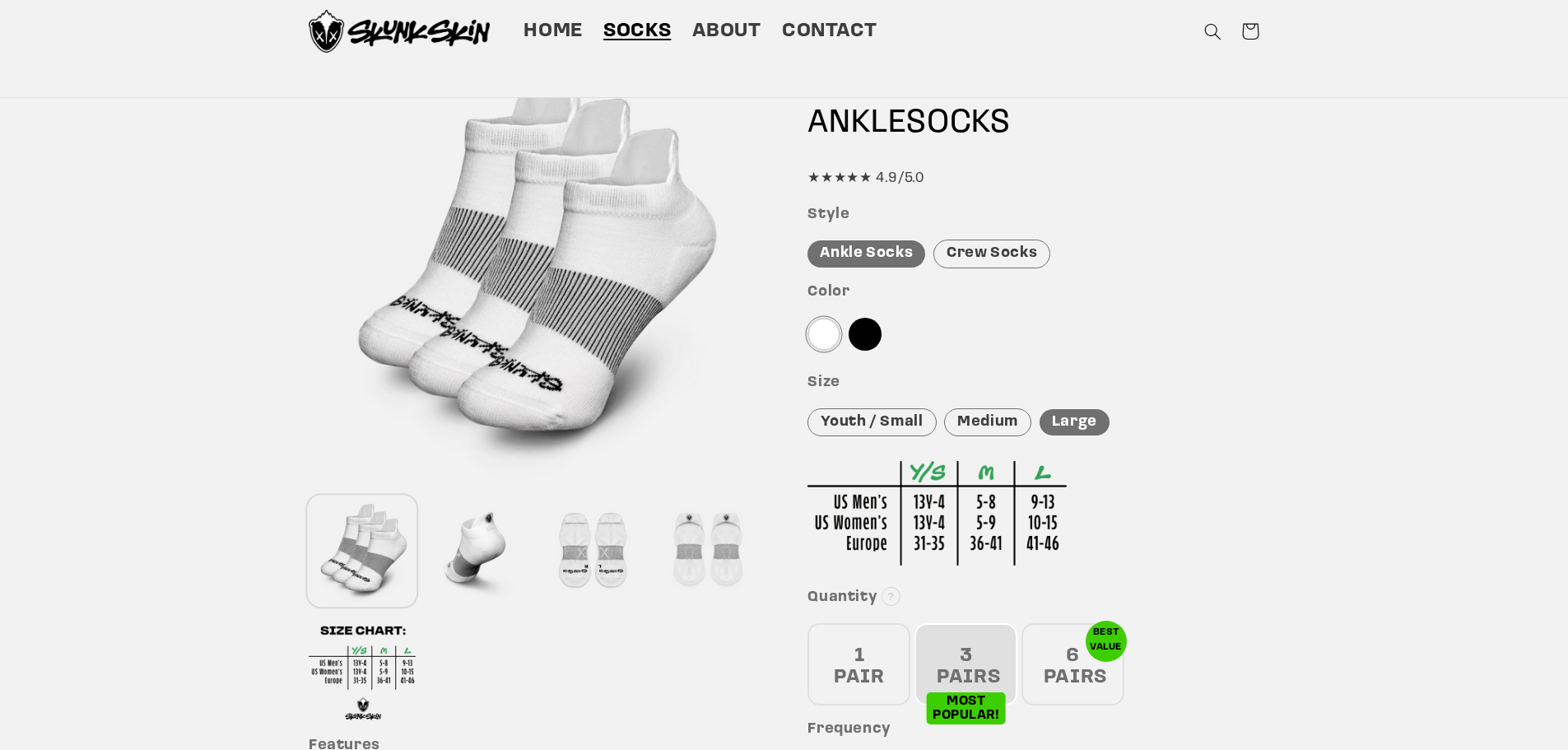
scroll to position [0, 0]
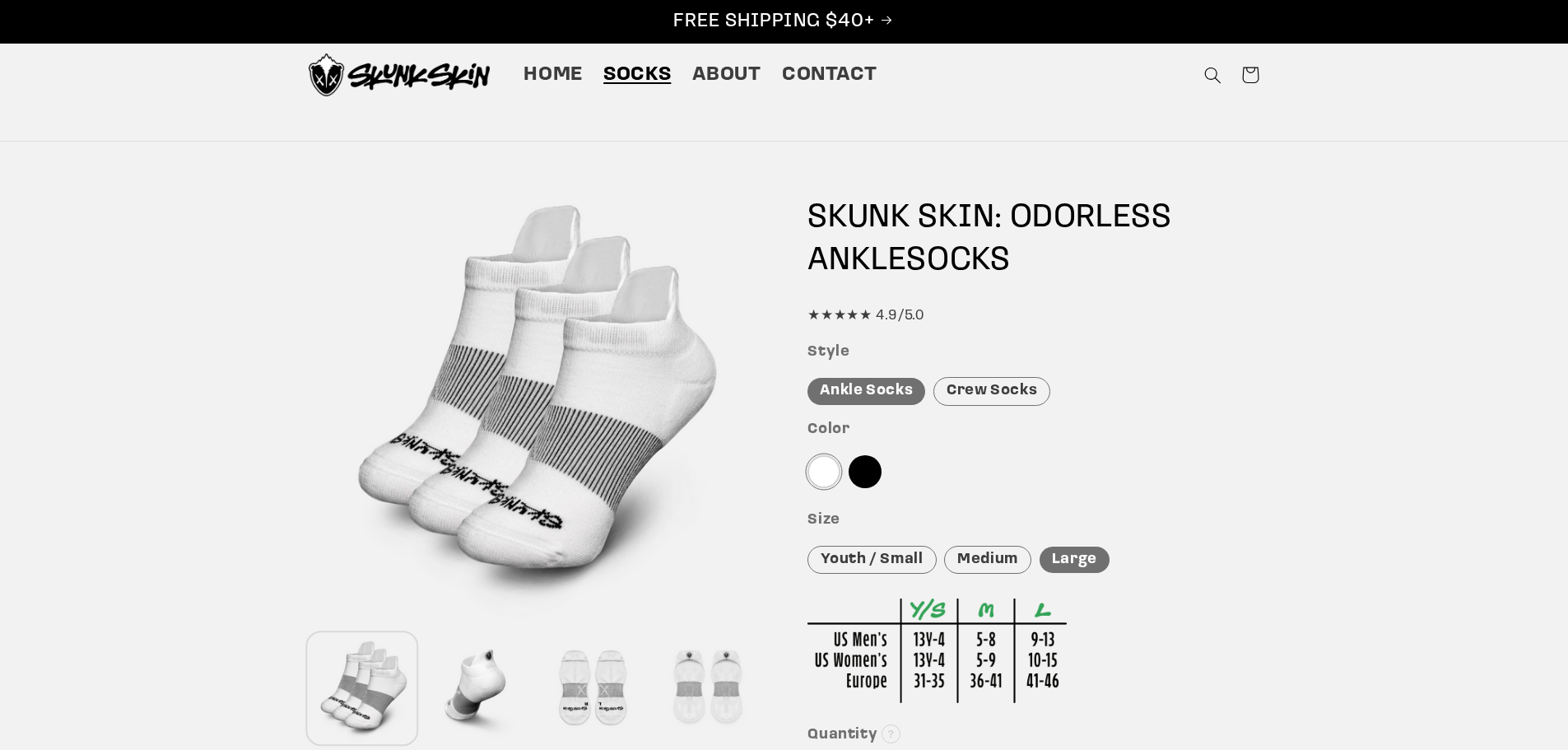
click at [1017, 393] on div "Crew Socks" at bounding box center [992, 392] width 117 height 29
